Goal: Understand process/instructions: Learn how to perform a task or action

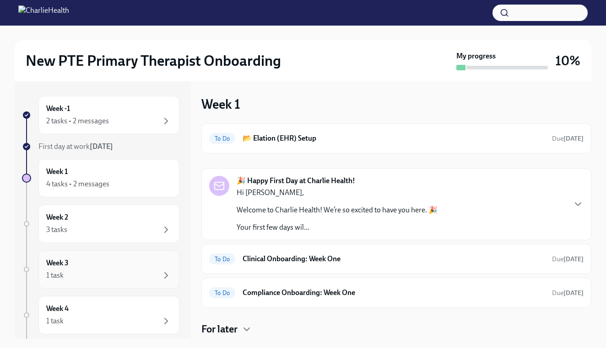
click at [152, 264] on div "Week 3 1 task" at bounding box center [108, 269] width 125 height 23
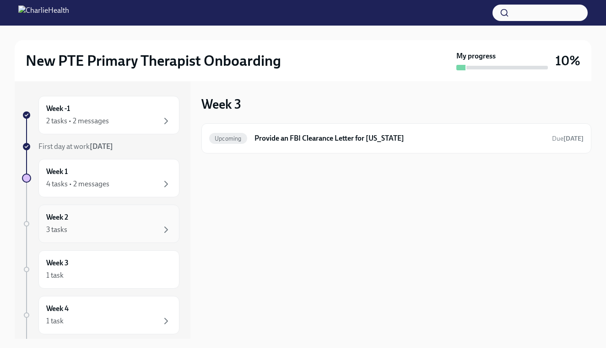
click at [129, 233] on div "3 tasks" at bounding box center [108, 230] width 125 height 11
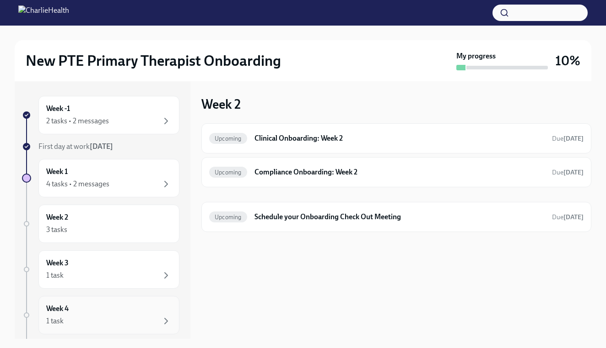
click at [118, 306] on div "Week 4 1 task" at bounding box center [108, 315] width 125 height 23
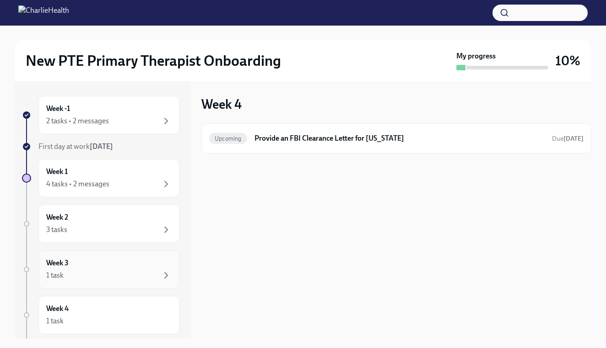
click at [133, 263] on div "Week 3 1 task" at bounding box center [108, 269] width 125 height 23
click at [136, 229] on div "3 tasks" at bounding box center [108, 230] width 125 height 11
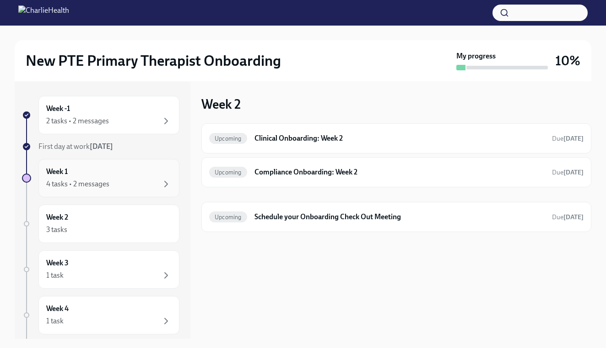
click at [137, 182] on div "4 tasks • 2 messages" at bounding box center [108, 184] width 125 height 11
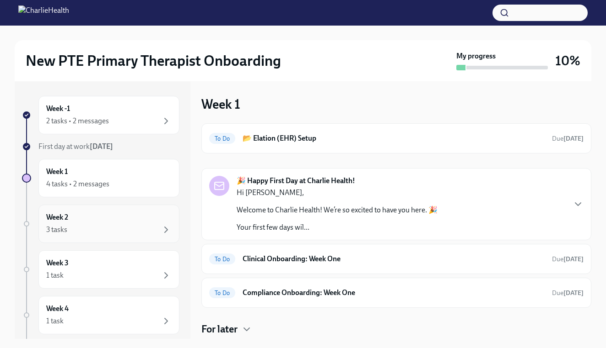
click at [133, 229] on div "3 tasks" at bounding box center [108, 230] width 125 height 11
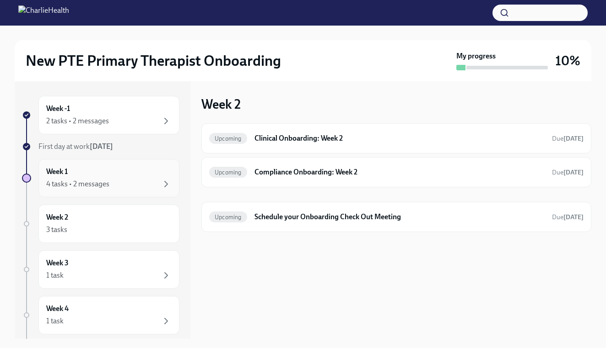
click at [138, 183] on div "4 tasks • 2 messages" at bounding box center [108, 184] width 125 height 11
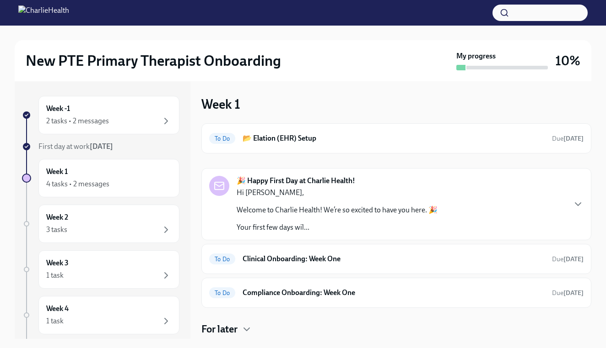
click at [232, 329] on h4 "For later" at bounding box center [219, 330] width 36 height 14
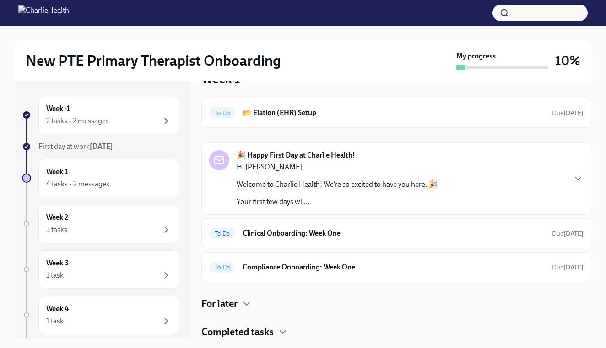
scroll to position [26, 0]
click at [125, 111] on div "Week -1 2 tasks • 2 messages" at bounding box center [108, 115] width 125 height 23
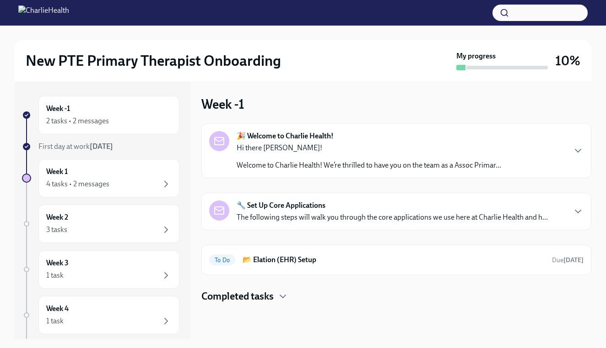
click at [421, 174] on div "🎉 Welcome to Charlie Health! Hi there Mykel! Welcome to Charlie Health! We’re t…" at bounding box center [396, 150] width 390 height 55
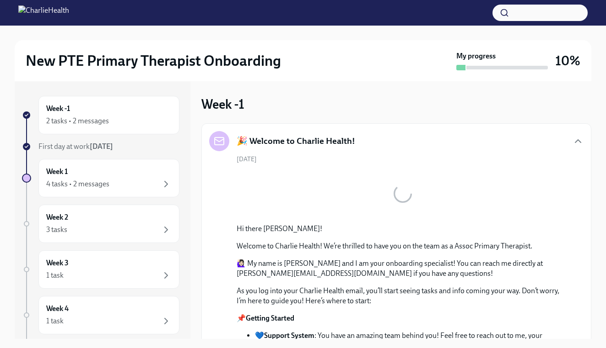
click at [521, 273] on p "🙋🏻‍♀️ My name is [PERSON_NAME] and I am your onboarding specialist! You can rea…" at bounding box center [402, 269] width 332 height 20
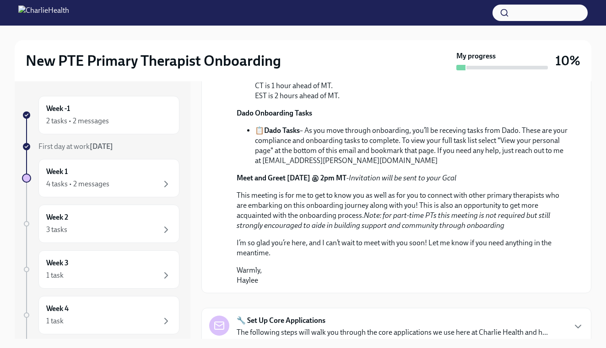
scroll to position [351, 0]
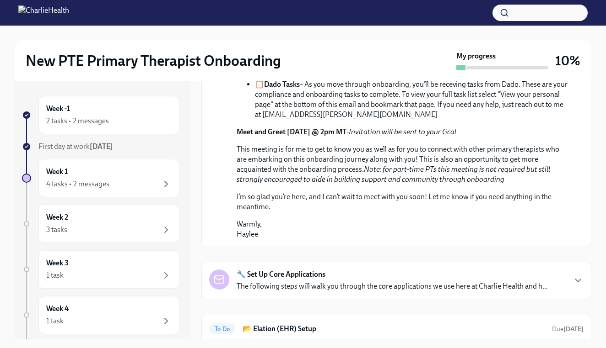
click at [558, 72] on p "Dado Onboarding Tasks" at bounding box center [402, 67] width 332 height 10
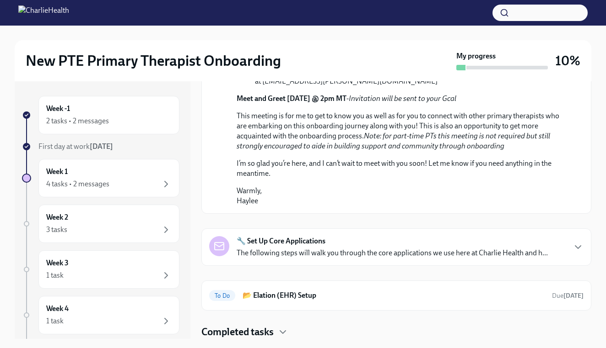
scroll to position [480, 0]
click at [497, 236] on div "🔧 Set Up Core Applications The following steps will walk you through the core a…" at bounding box center [391, 247] width 311 height 22
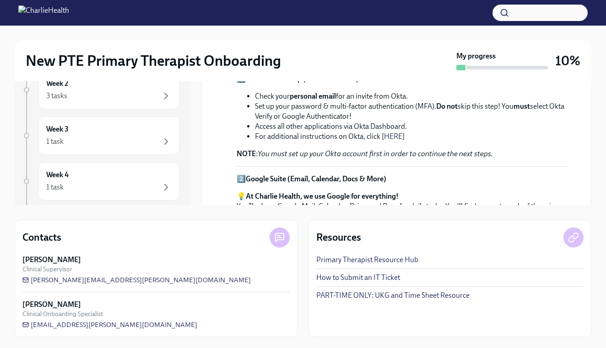
scroll to position [134, 0]
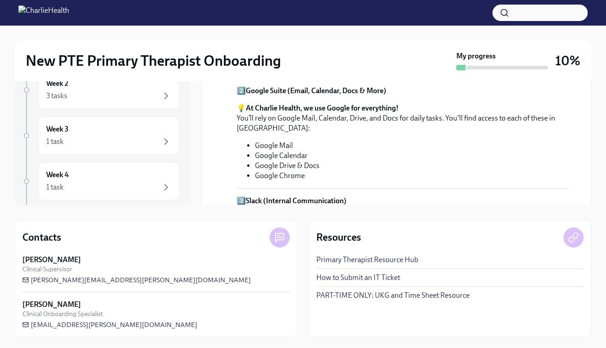
drag, startPoint x: 249, startPoint y: 114, endPoint x: 289, endPoint y: 208, distance: 102.6
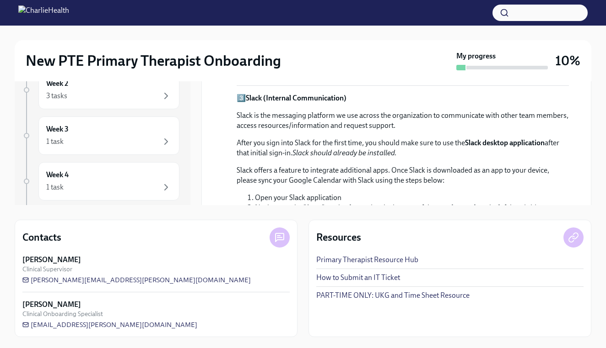
scroll to position [675, 0]
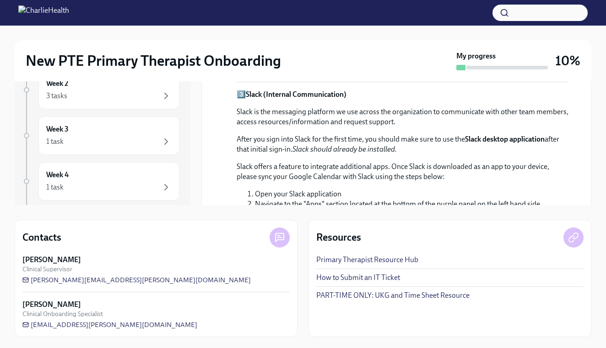
drag, startPoint x: 258, startPoint y: 172, endPoint x: 253, endPoint y: 207, distance: 35.6
click at [253, 207] on div "Week -1 2 tasks • 2 messages First day at work [DATE] Week 1 4 tasks • 2 messag…" at bounding box center [303, 142] width 576 height 390
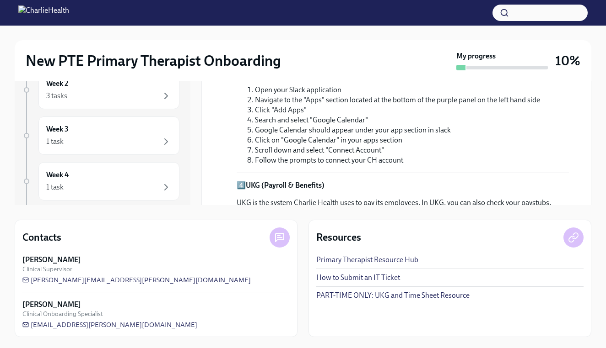
drag, startPoint x: 249, startPoint y: 190, endPoint x: 249, endPoint y: 206, distance: 16.0
click at [249, 206] on div "Week -1 2 tasks • 2 messages First day at work [DATE] Week 1 4 tasks • 2 messag…" at bounding box center [303, 142] width 576 height 390
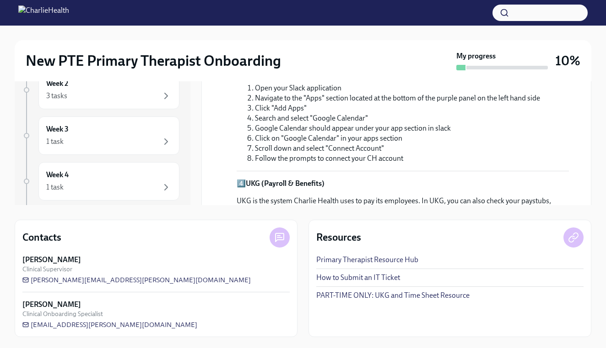
click at [450, 48] on p "After you sign into Slack for the first time, you should make sure to use the S…" at bounding box center [402, 38] width 332 height 20
click at [480, 38] on strong "Slack desktop application" at bounding box center [505, 33] width 80 height 9
click at [466, 93] on li "Open your Slack application" at bounding box center [412, 88] width 314 height 10
drag, startPoint x: 256, startPoint y: 162, endPoint x: 251, endPoint y: 180, distance: 19.0
click at [251, 164] on div "3️⃣ Slack (Internal Communication) Slack is the messaging platform we use acros…" at bounding box center [402, 74] width 332 height 180
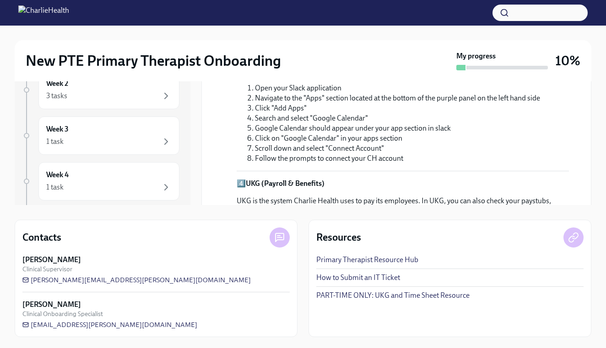
click at [279, 76] on p "Slack offers a feature to integrate additional apps. Once Slack is downloaded a…" at bounding box center [402, 66] width 332 height 20
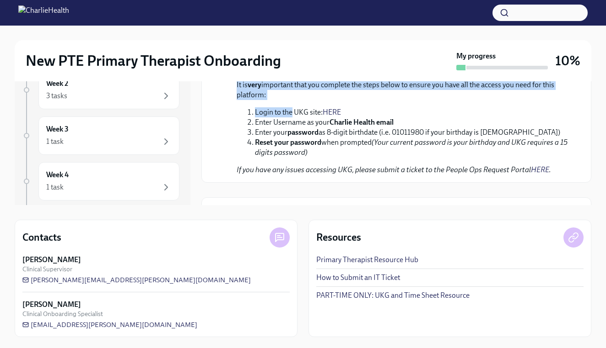
scroll to position [939, 0]
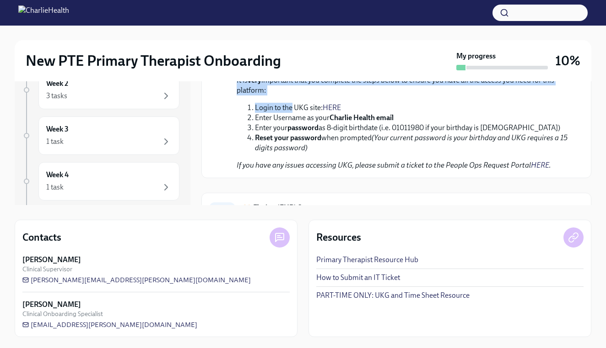
drag, startPoint x: 290, startPoint y: 172, endPoint x: 291, endPoint y: 207, distance: 35.2
click at [291, 207] on div "Week -1 2 tasks • 2 messages First day at work [DATE] Week 1 4 tasks • 2 messag…" at bounding box center [303, 142] width 576 height 390
click at [379, 68] on p "UKG is the system Charlie Health uses to pay its employees. In UKG, you can als…" at bounding box center [402, 53] width 332 height 30
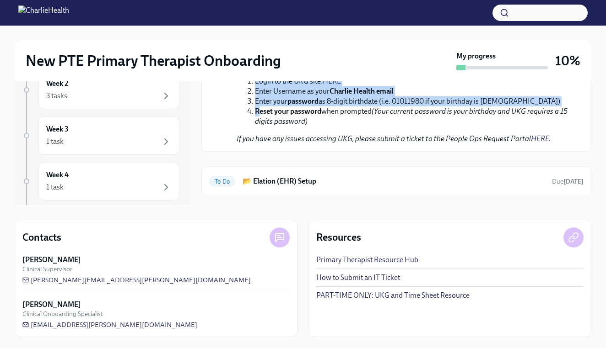
drag, startPoint x: 260, startPoint y: 154, endPoint x: 257, endPoint y: 206, distance: 51.7
click at [257, 206] on div "Week -1 2 tasks • 2 messages First day at work [DATE] Week 1 4 tasks • 2 messag…" at bounding box center [303, 142] width 576 height 390
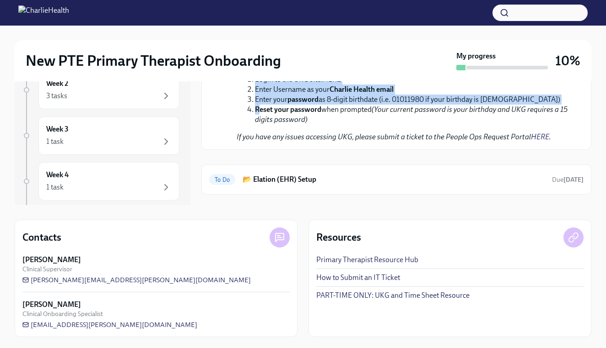
click at [339, 39] on em "Full-Time Primary Therapists do not need to clock in and out due to being salar…" at bounding box center [399, 29] width 327 height 19
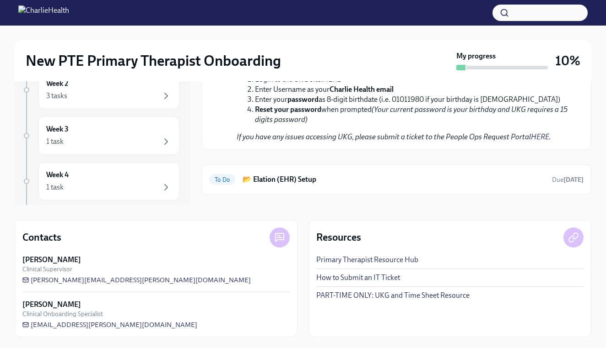
click at [331, 84] on link "HERE" at bounding box center [331, 79] width 18 height 9
